Goal: Task Accomplishment & Management: Use online tool/utility

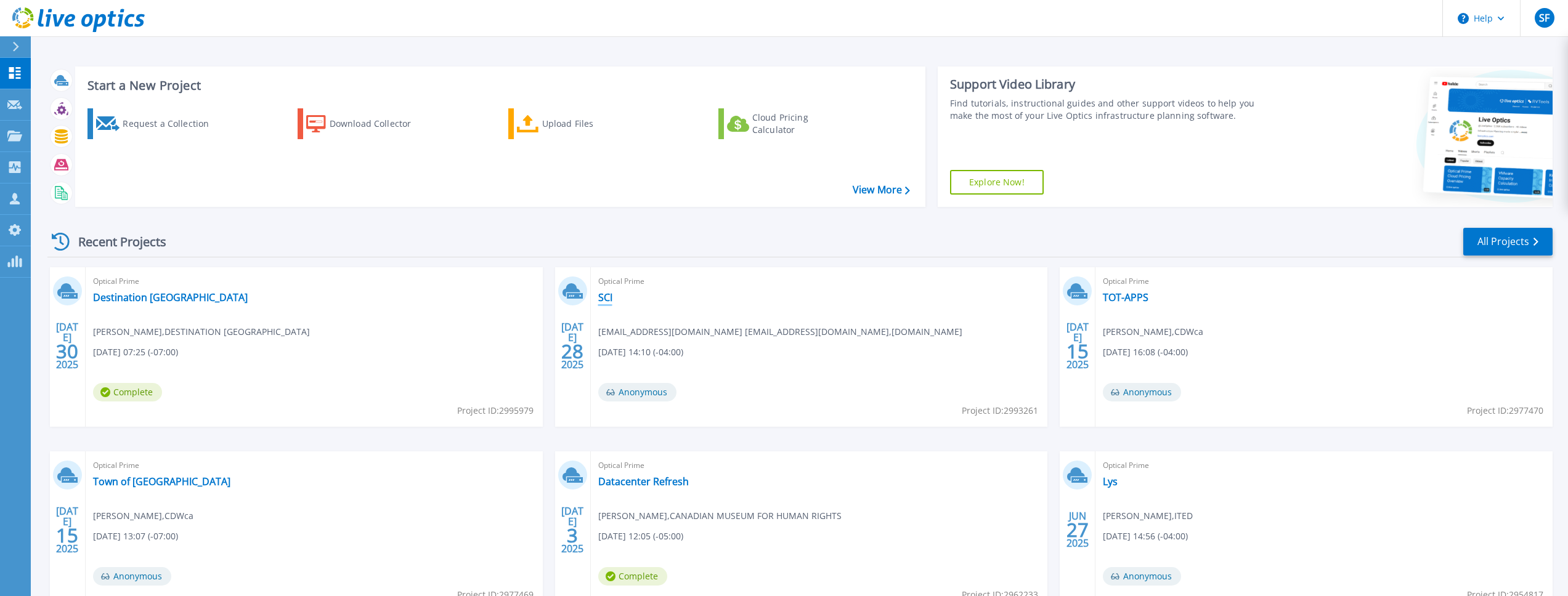
click at [602, 303] on link "SCI" at bounding box center [605, 297] width 14 height 12
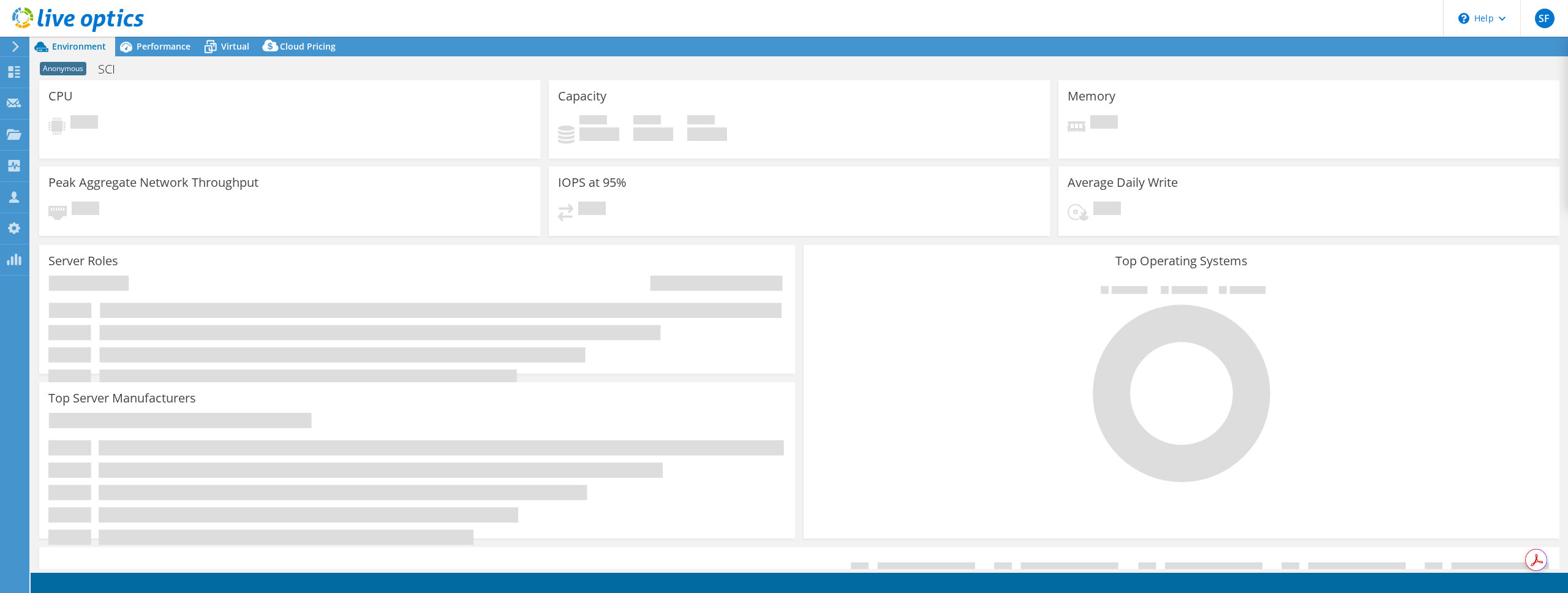
select select "USD"
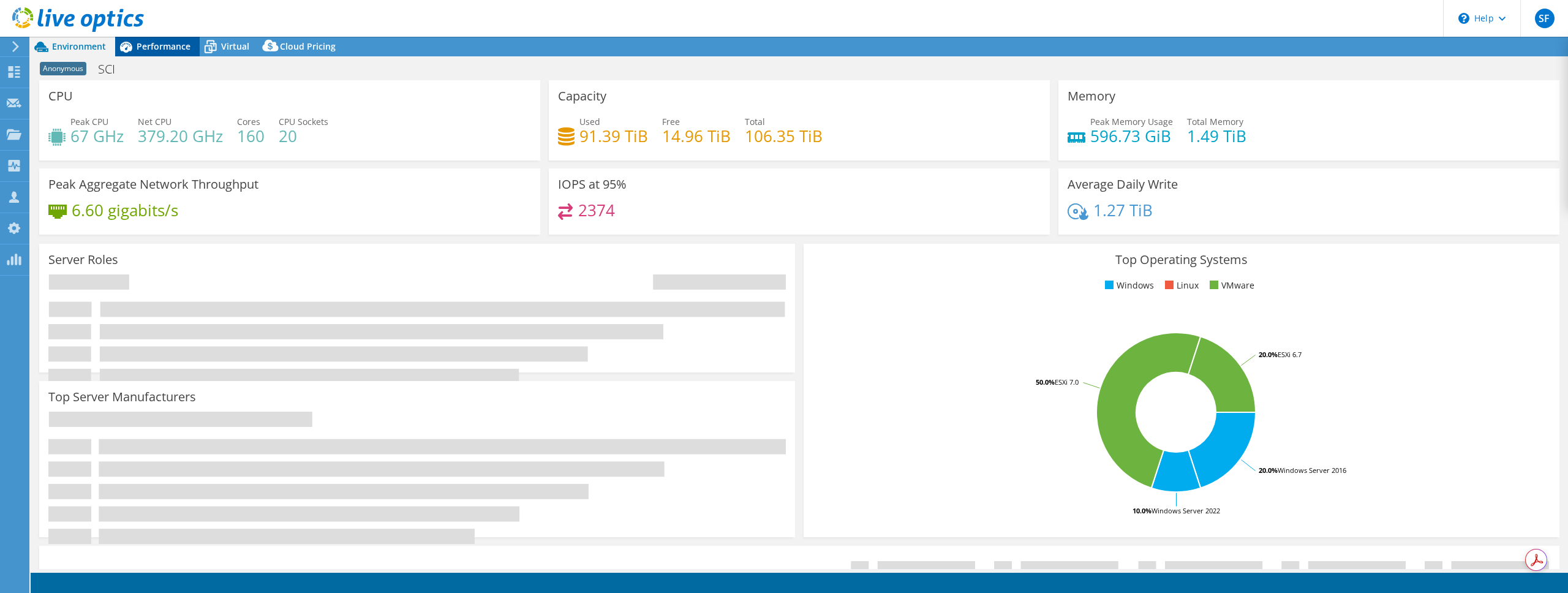
click at [163, 44] on span "Performance" at bounding box center [164, 46] width 54 height 12
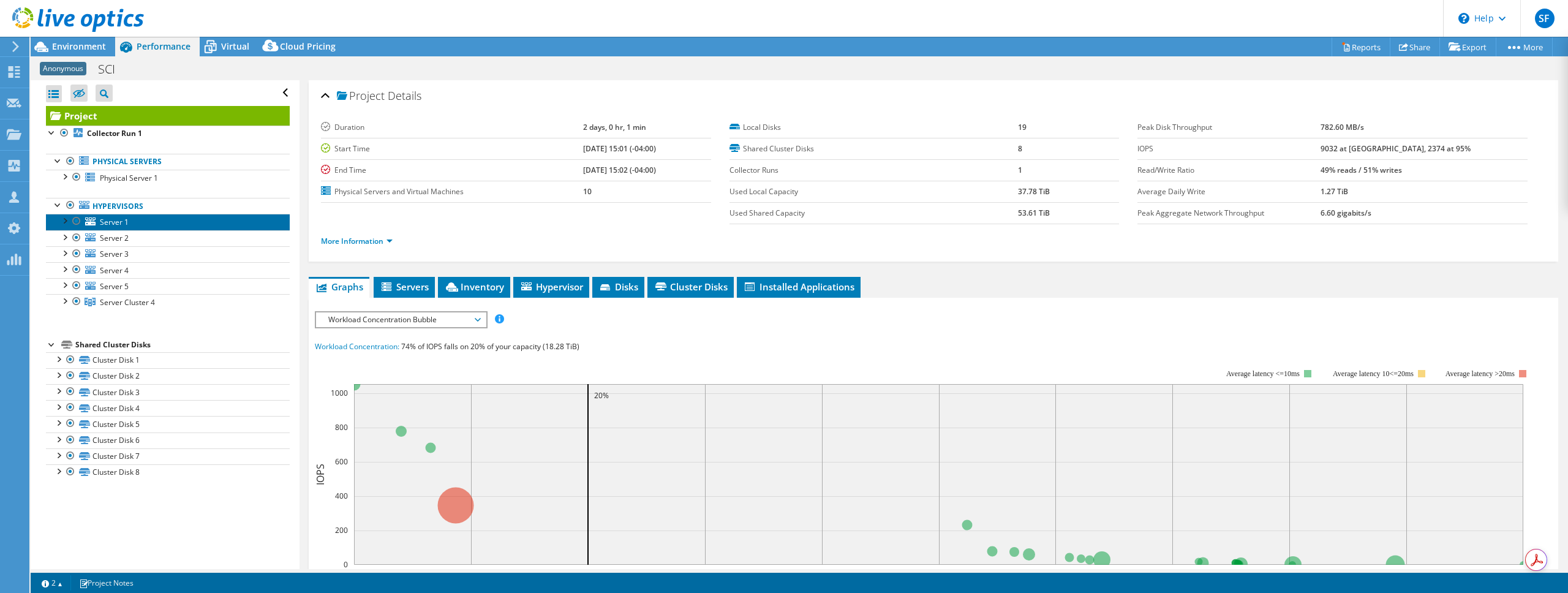
click at [146, 219] on link "Server 1" at bounding box center [168, 221] width 244 height 16
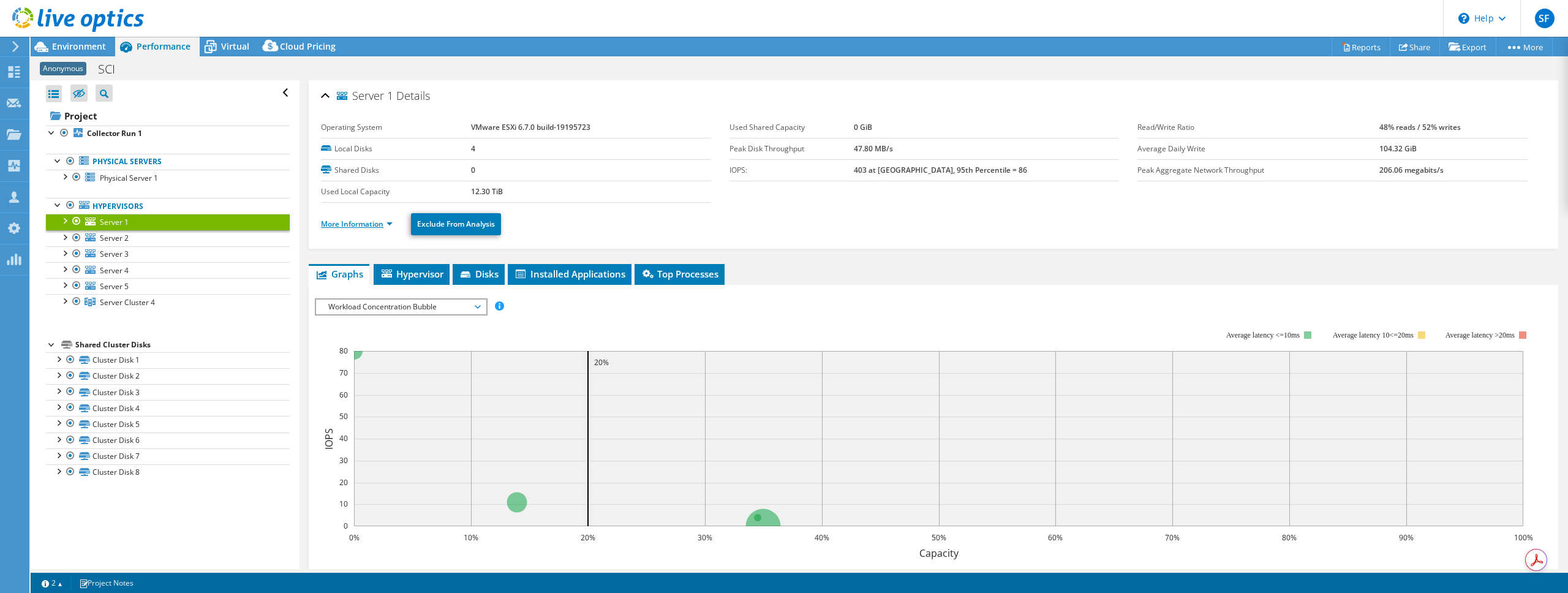
click at [369, 223] on link "More Information" at bounding box center [357, 224] width 72 height 10
